Goal: Transaction & Acquisition: Purchase product/service

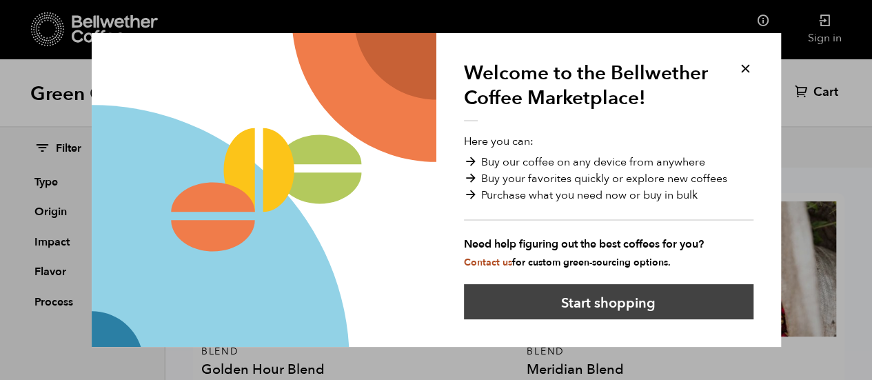
click at [660, 296] on button "Start shopping" at bounding box center [608, 301] width 289 height 35
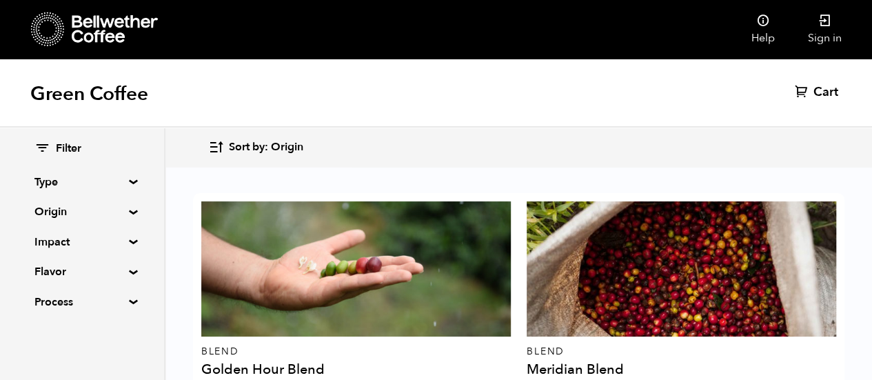
scroll to position [548, 0]
click at [130, 271] on summary "Flavor" at bounding box center [81, 271] width 95 height 17
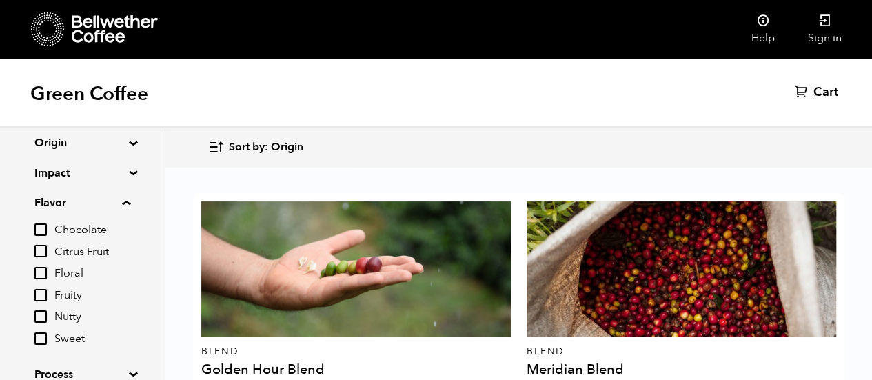
scroll to position [132, 0]
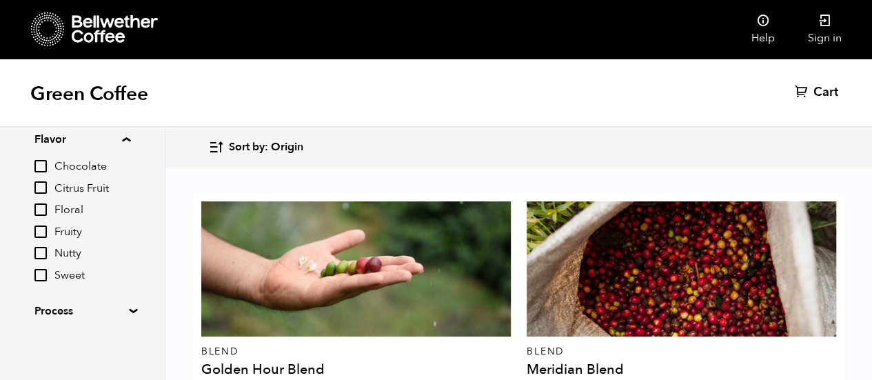
click at [130, 309] on summary "Process" at bounding box center [81, 310] width 95 height 17
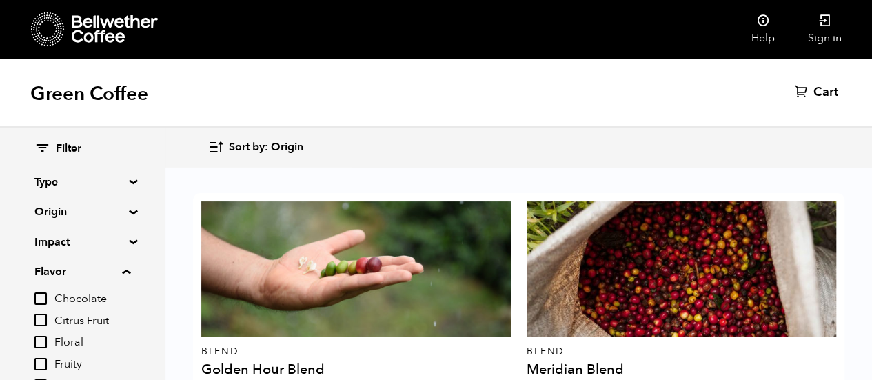
scroll to position [342, 0]
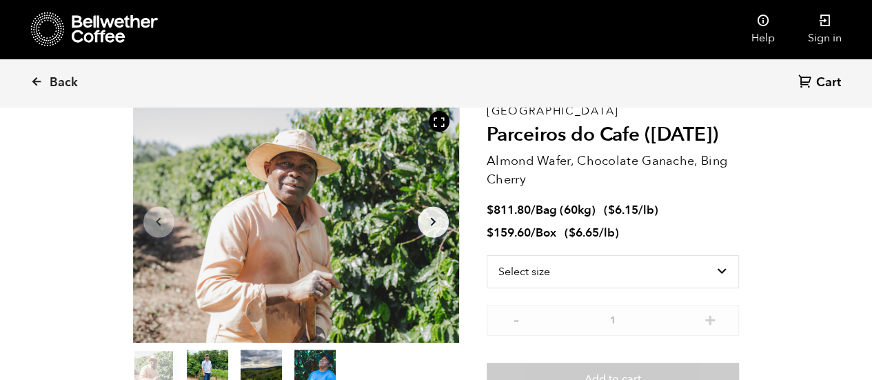
scroll to position [69, 0]
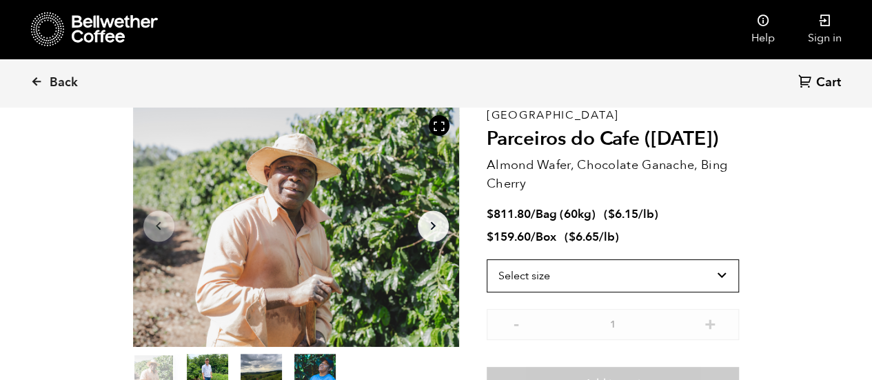
click at [723, 274] on select "Select size Bag (60kg) (132 lbs) Box (24 lbs)" at bounding box center [612, 275] width 253 height 33
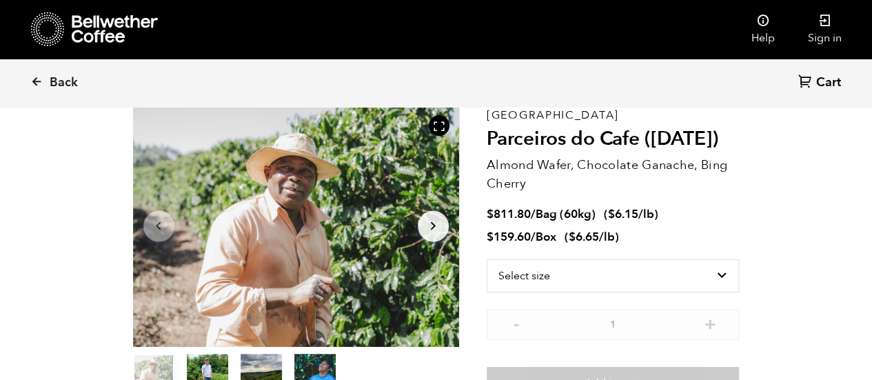
click at [35, 78] on icon at bounding box center [36, 81] width 12 height 12
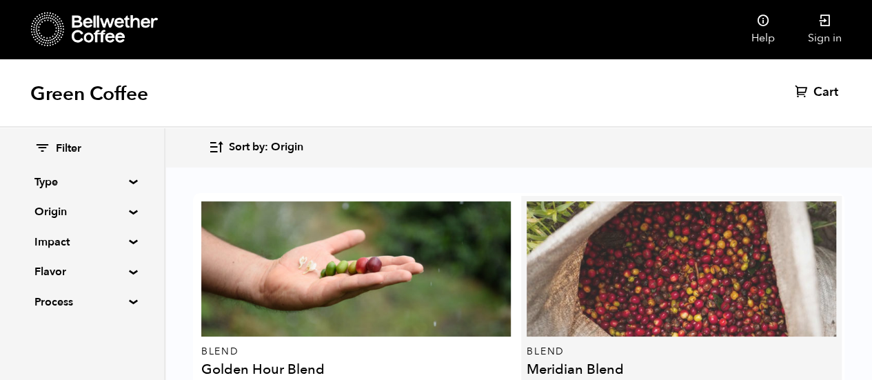
scroll to position [482, 0]
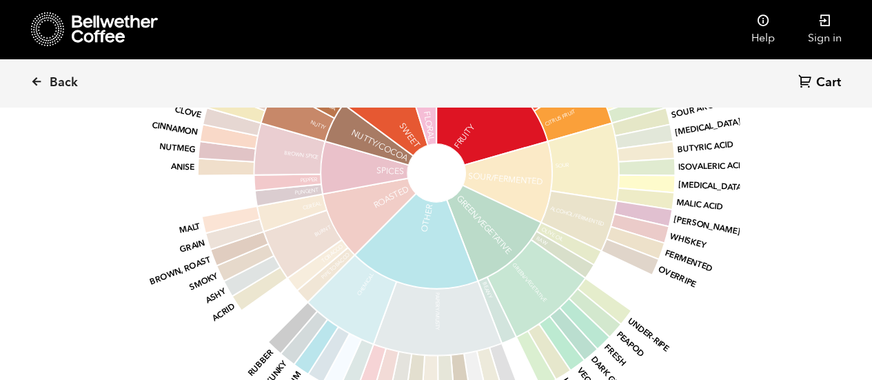
scroll to position [1929, 0]
